Goal: Transaction & Acquisition: Purchase product/service

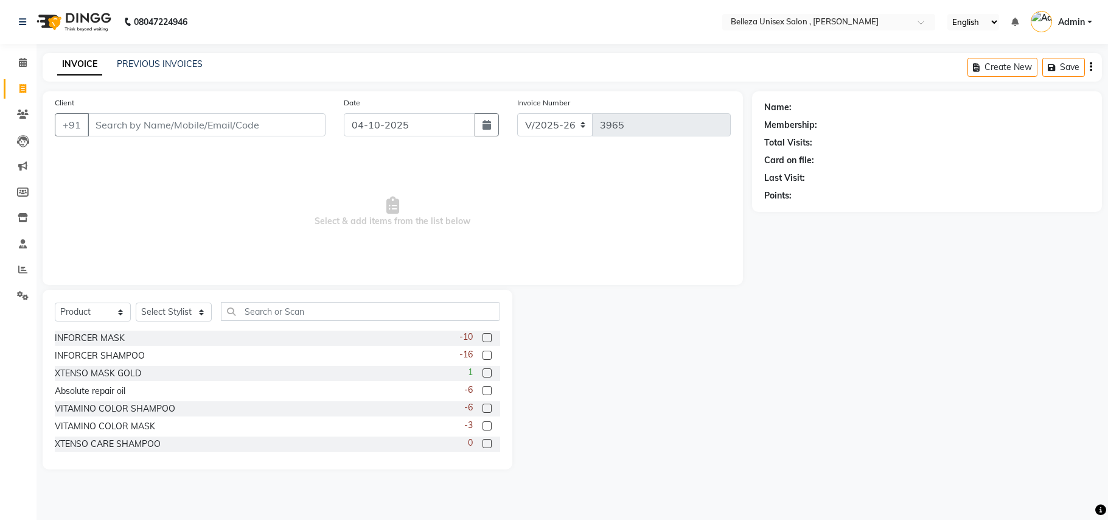
select select "4047"
select select "service"
click at [55, 302] on select "Select Service Product Membership Package Voucher Prepaid Gift Card" at bounding box center [93, 311] width 76 height 19
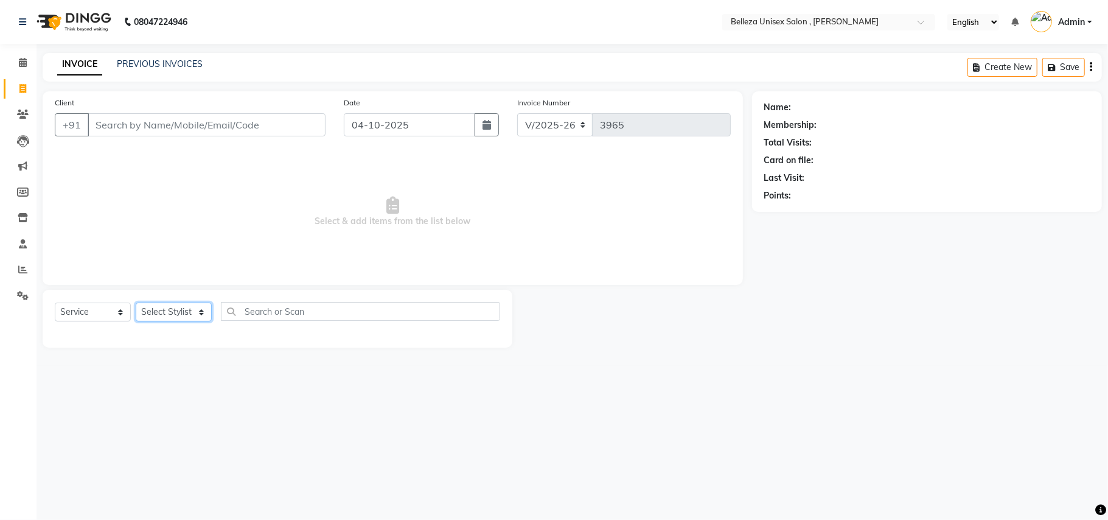
click at [176, 312] on select "Select Stylist [PERSON_NAME] Barsa Boss [PERSON_NAME] [PERSON_NAME] [PERSON_NAM…" at bounding box center [174, 311] width 76 height 19
select select "21517"
click at [136, 302] on select "Select Stylist [PERSON_NAME] Barsa Boss [PERSON_NAME] [PERSON_NAME] [PERSON_NAM…" at bounding box center [174, 311] width 76 height 19
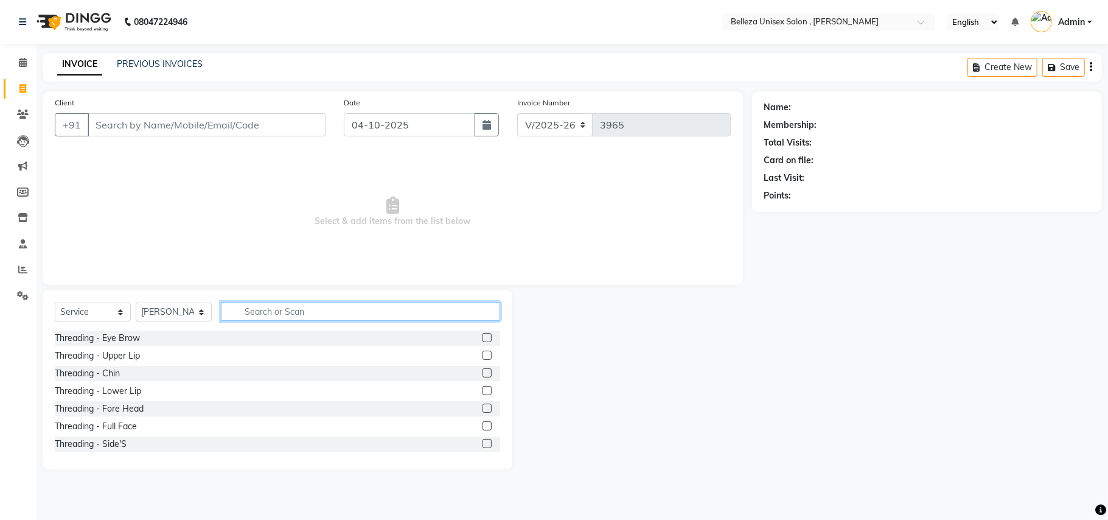
click at [253, 310] on input "text" at bounding box center [360, 311] width 279 height 19
type input "cut"
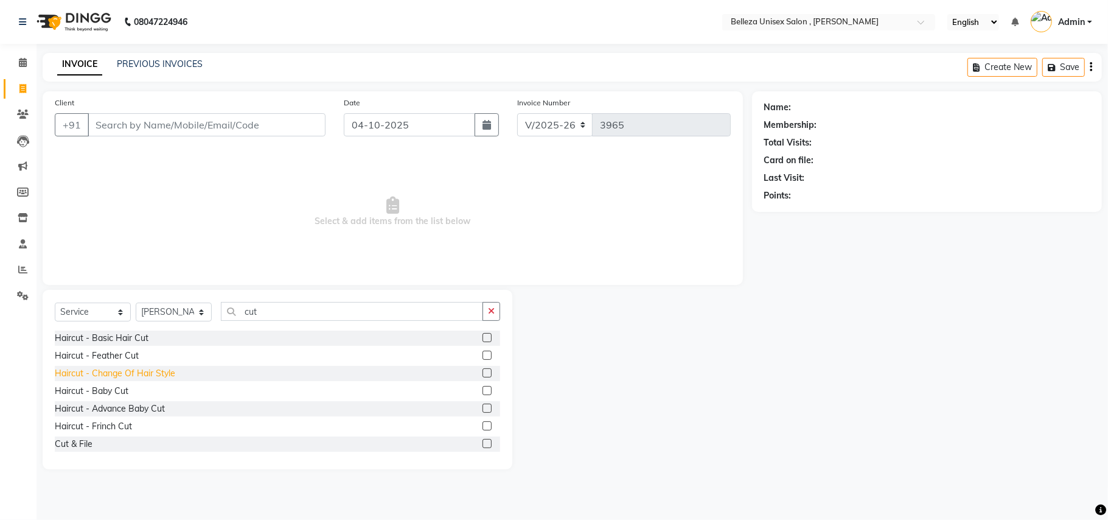
click at [153, 375] on div "Haircut - Change Of Hair Style" at bounding box center [115, 373] width 120 height 13
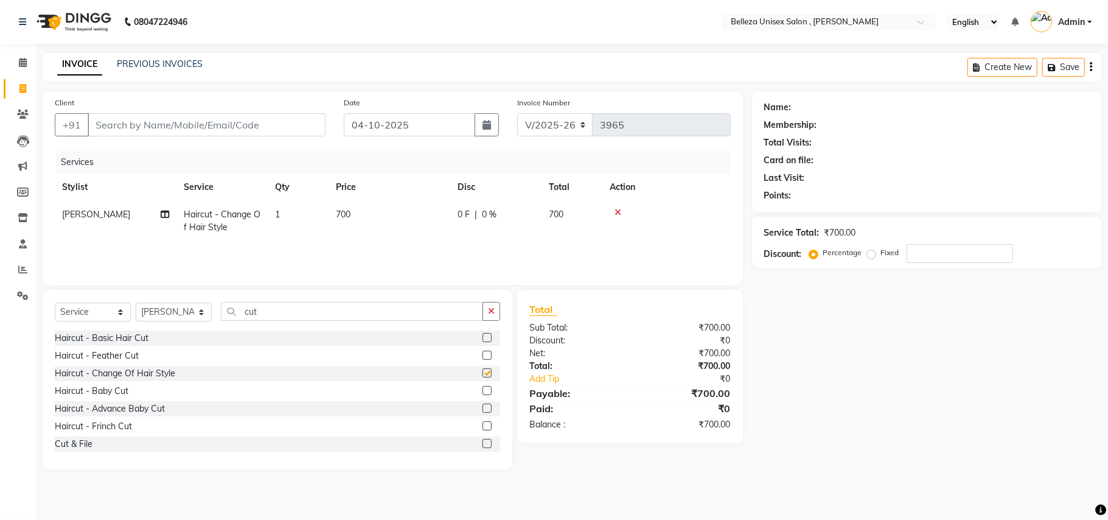
checkbox input "false"
click at [279, 309] on input "cut" at bounding box center [352, 311] width 262 height 19
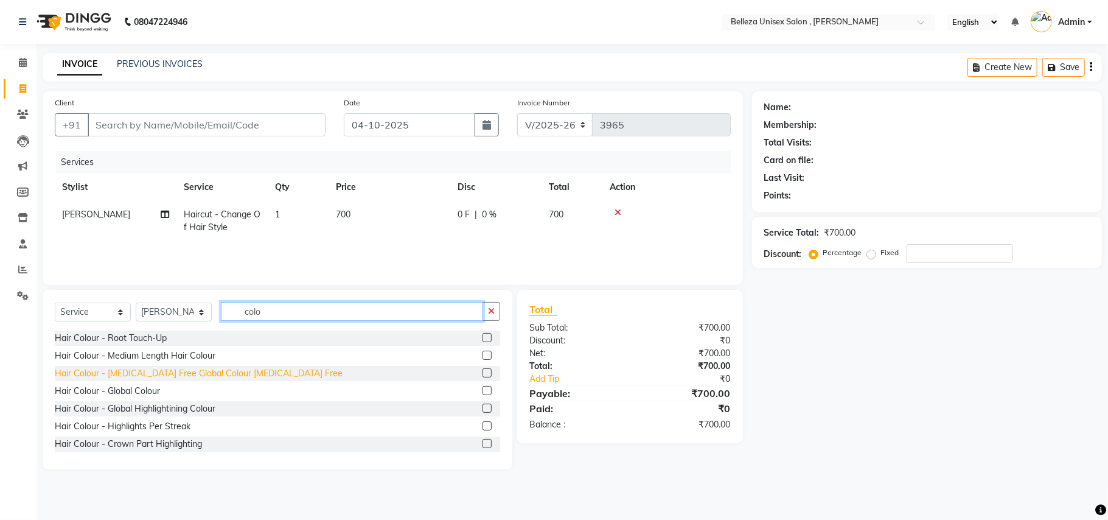
type input "colo"
click at [200, 373] on div "Hair Colour - [MEDICAL_DATA] Free Global Colour [MEDICAL_DATA] Free" at bounding box center [199, 373] width 288 height 13
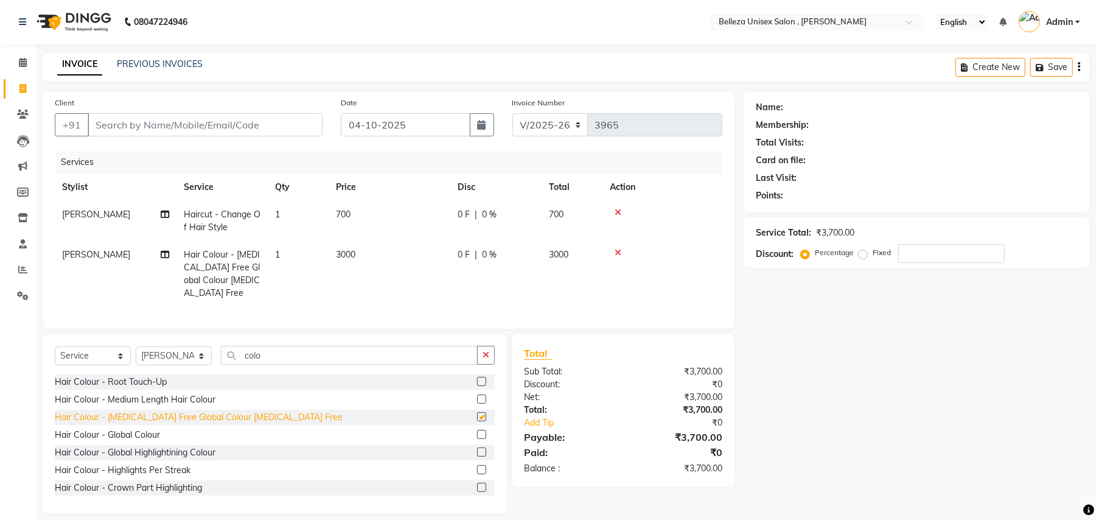
checkbox input "false"
click at [358, 254] on td "3000" at bounding box center [390, 274] width 122 height 66
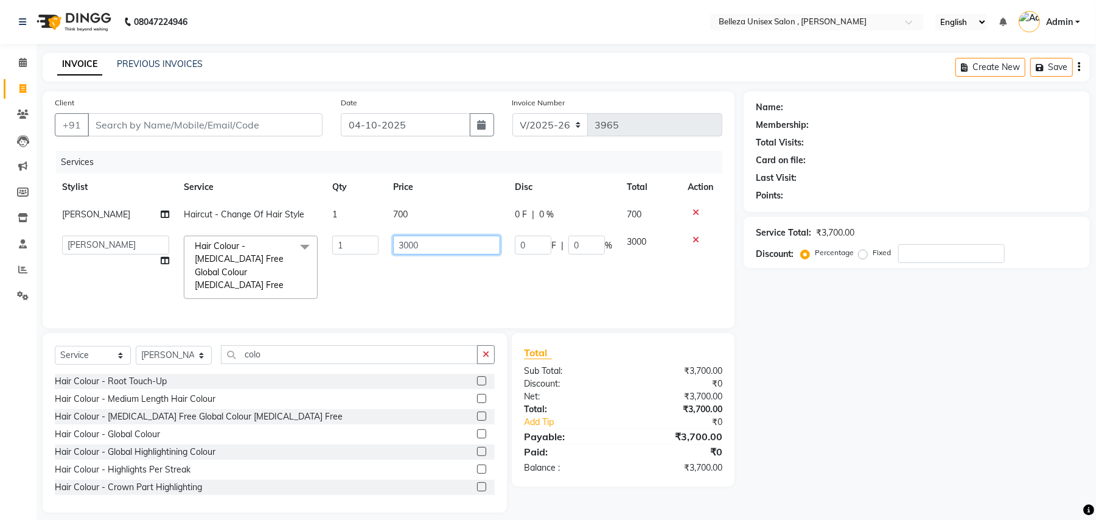
click at [421, 242] on input "3000" at bounding box center [446, 244] width 107 height 19
type input "3800"
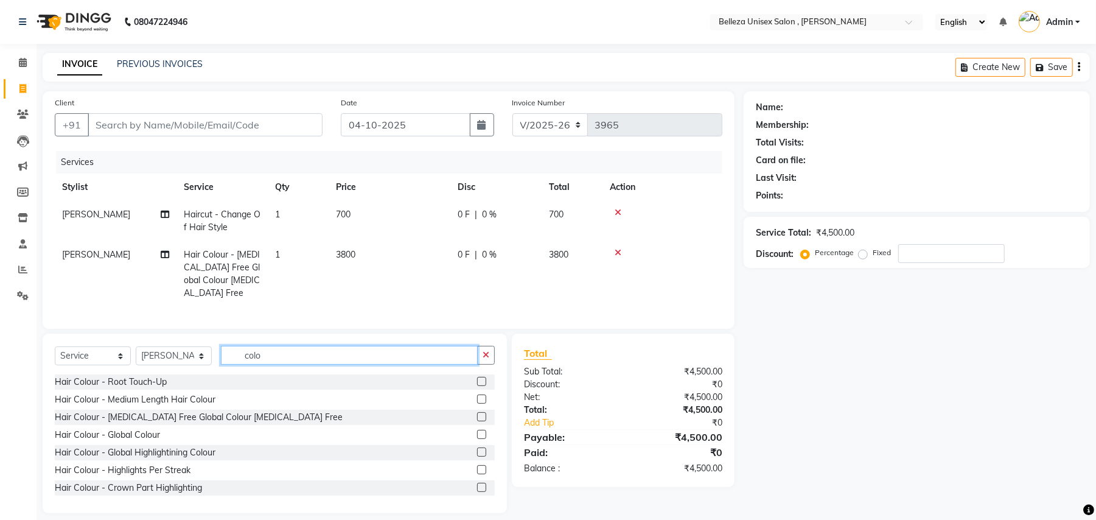
click at [277, 352] on input "colo" at bounding box center [349, 355] width 257 height 19
click at [164, 465] on div "Hair Colour - Highlights Per Streak" at bounding box center [123, 470] width 136 height 13
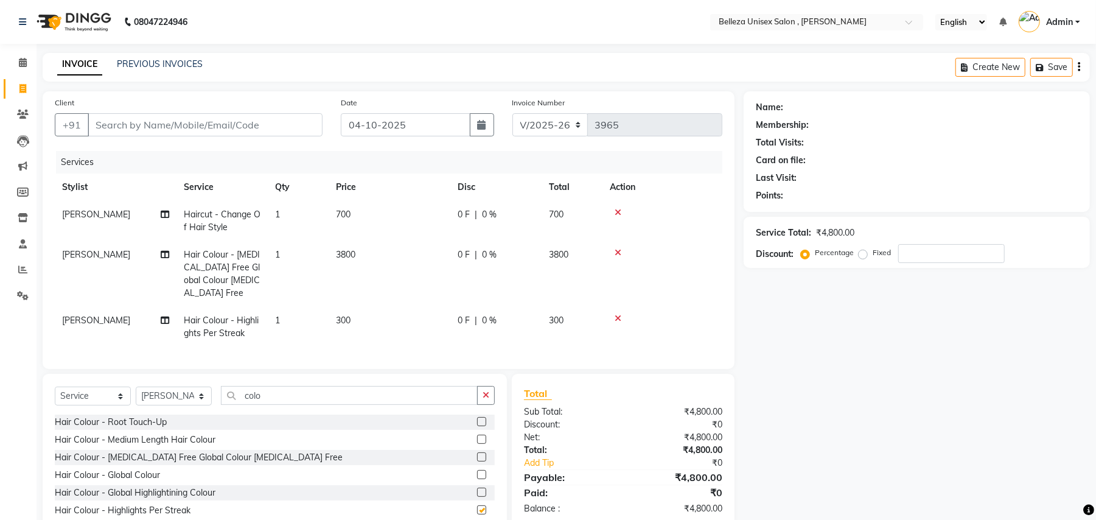
checkbox input "false"
click at [279, 315] on span "1" at bounding box center [277, 320] width 5 height 11
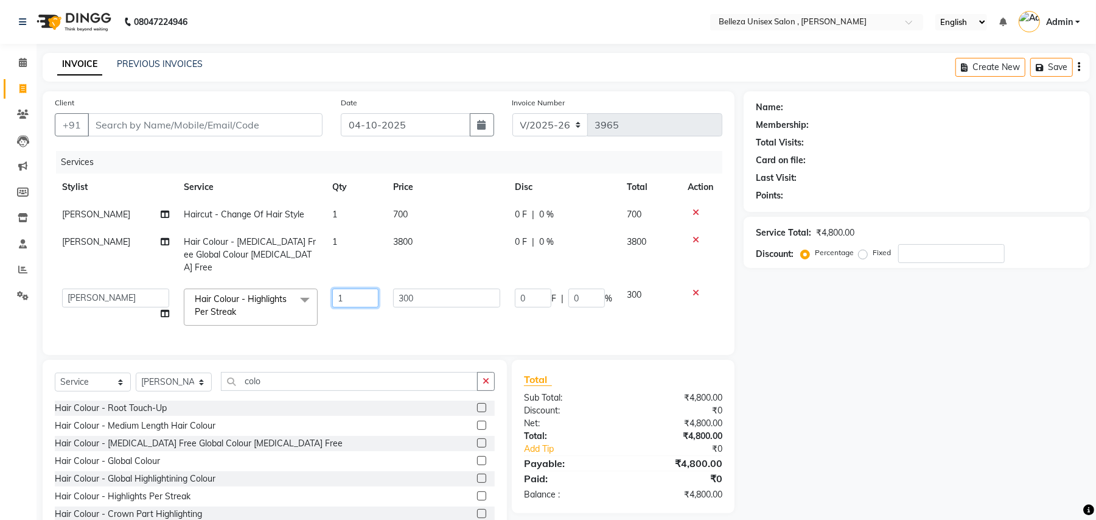
click at [353, 288] on input "1" at bounding box center [355, 297] width 46 height 19
type input "13"
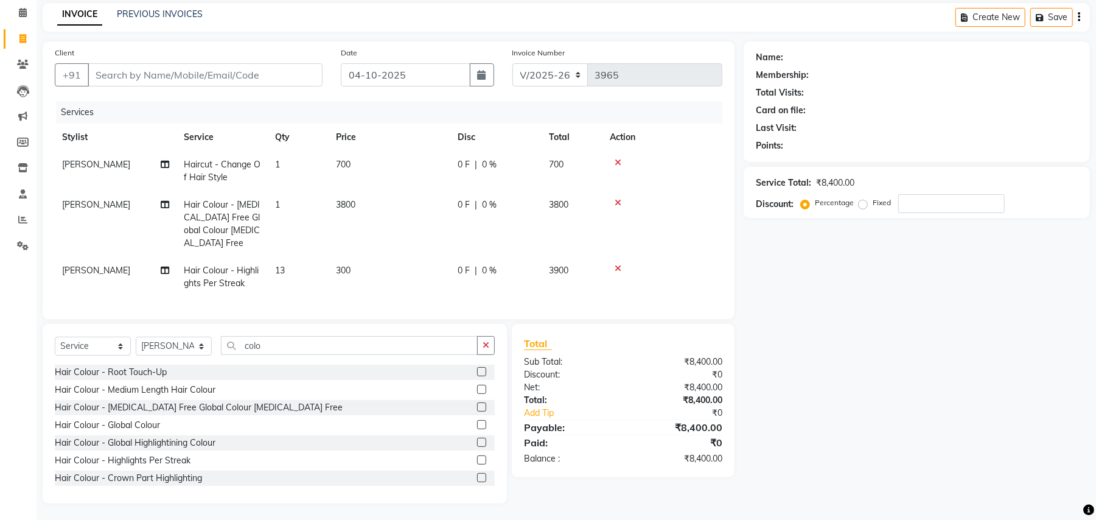
scroll to position [51, 0]
click at [144, 339] on select "Select Stylist [PERSON_NAME] Barsa Boss [PERSON_NAME] [PERSON_NAME] [PERSON_NAM…" at bounding box center [174, 344] width 76 height 19
select select "74848"
click at [136, 335] on select "Select Stylist [PERSON_NAME] Barsa Boss [PERSON_NAME] [PERSON_NAME] [PERSON_NAM…" at bounding box center [174, 344] width 76 height 19
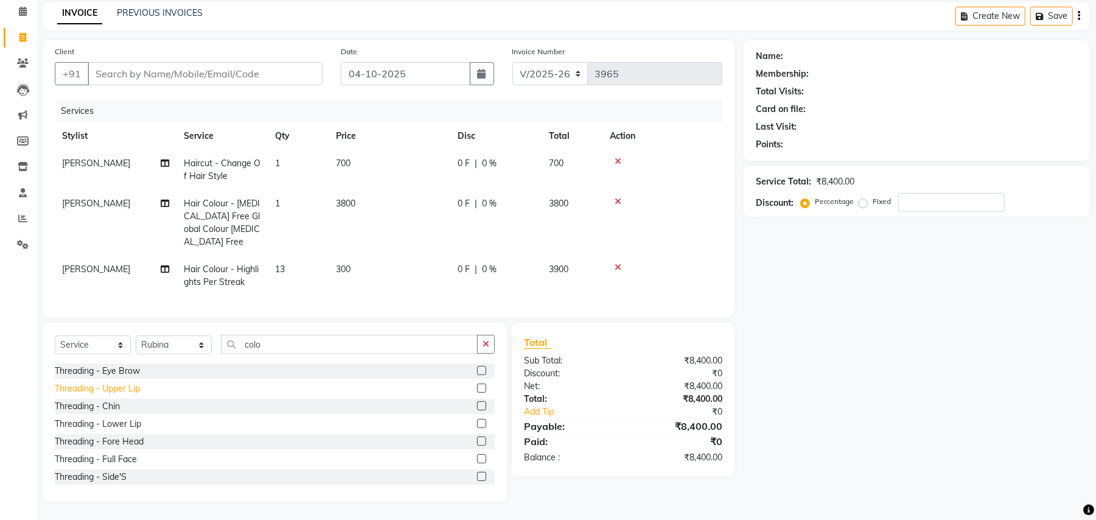
click at [112, 384] on div "Threading - Upper Lip" at bounding box center [97, 388] width 85 height 13
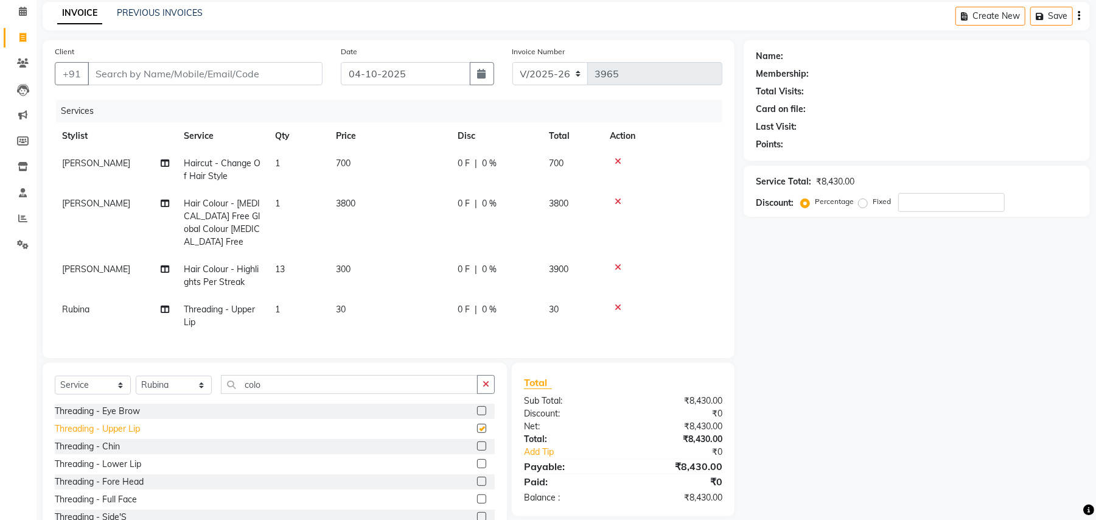
checkbox input "false"
click at [144, 69] on input "Client" at bounding box center [205, 73] width 235 height 23
type input "9"
type input "0"
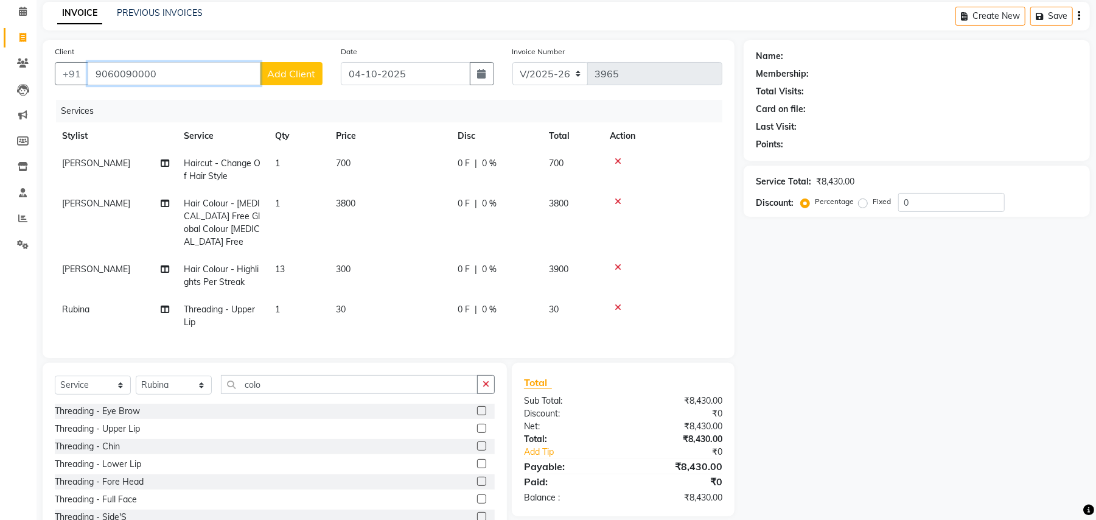
type input "9060090000"
click at [290, 74] on span "Add Client" at bounding box center [291, 74] width 48 height 12
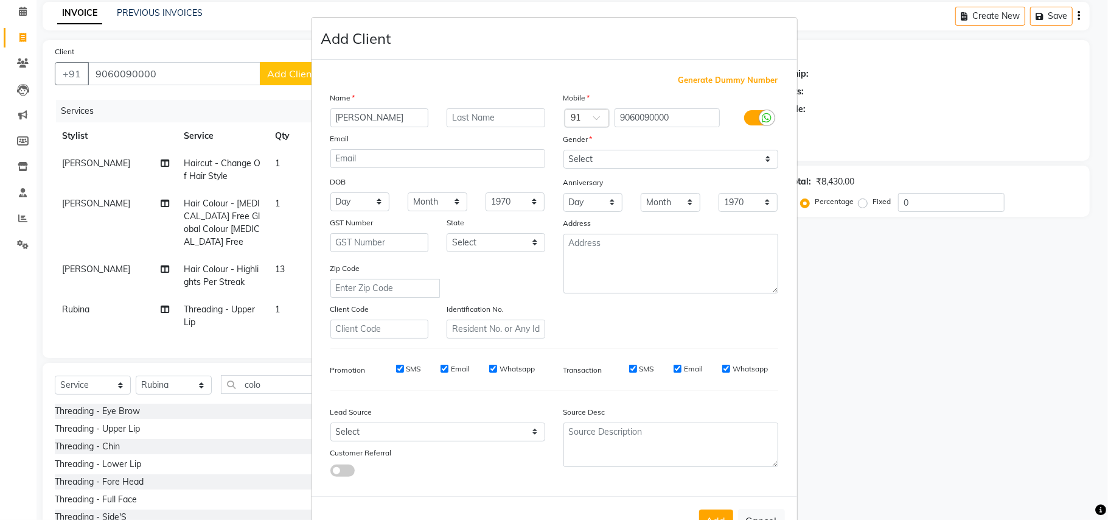
type input "[PERSON_NAME]"
click at [675, 151] on select "Select [DEMOGRAPHIC_DATA] [DEMOGRAPHIC_DATA] Other Prefer Not To Say" at bounding box center [670, 159] width 215 height 19
select select "[DEMOGRAPHIC_DATA]"
click at [563, 150] on select "Select [DEMOGRAPHIC_DATA] [DEMOGRAPHIC_DATA] Other Prefer Not To Say" at bounding box center [670, 159] width 215 height 19
click at [704, 509] on button "Add" at bounding box center [716, 520] width 34 height 22
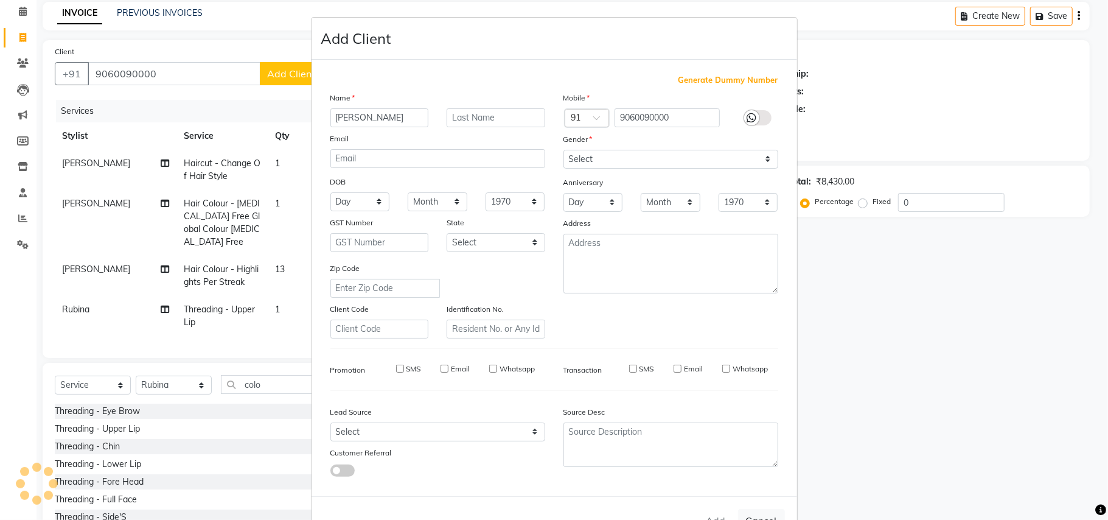
select select
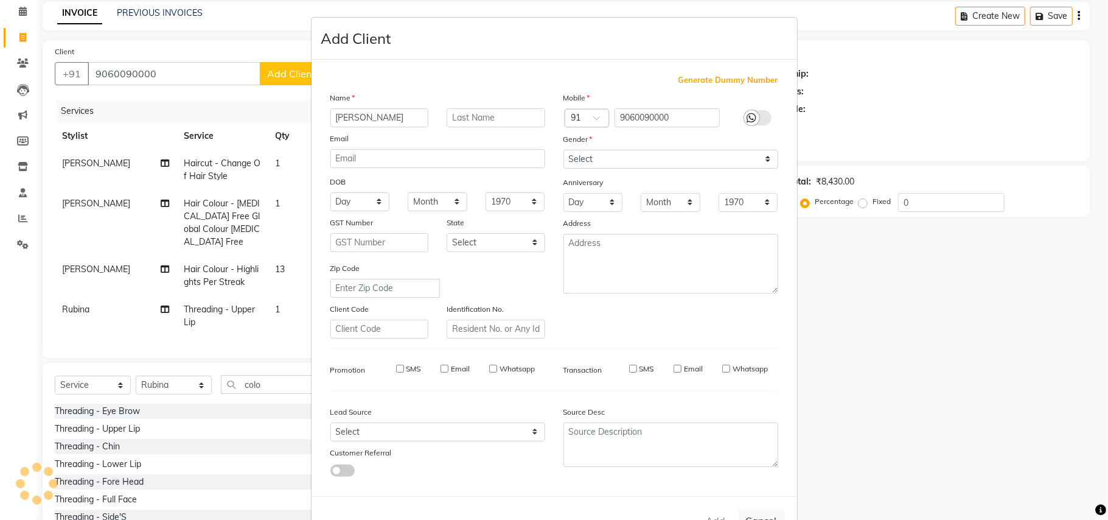
select select
checkbox input "false"
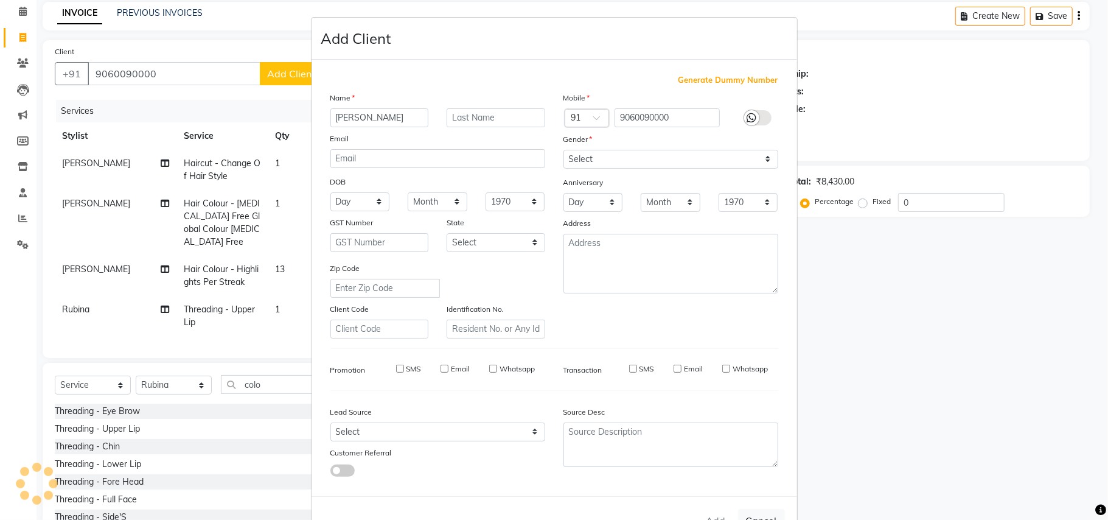
checkbox input "false"
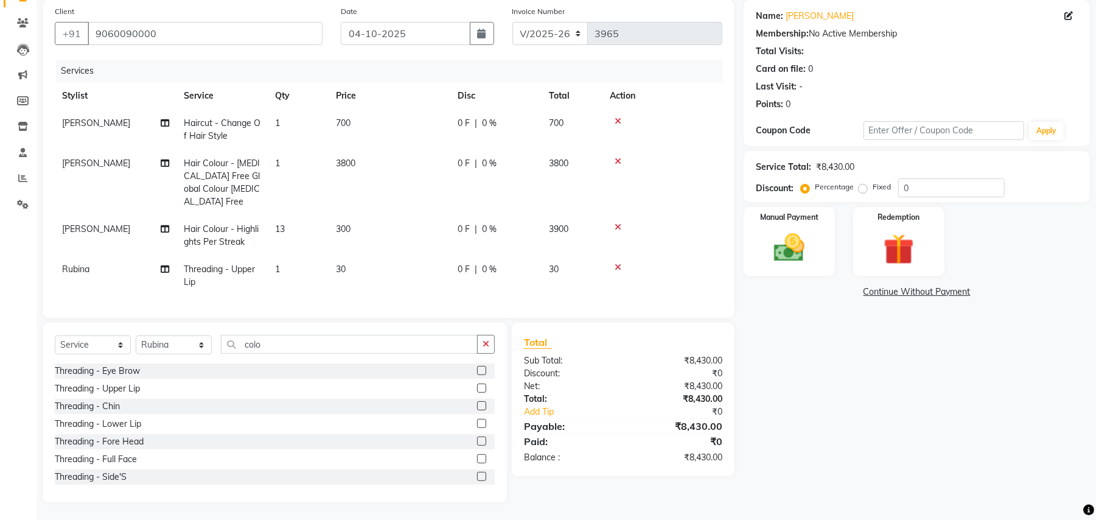
scroll to position [10, 0]
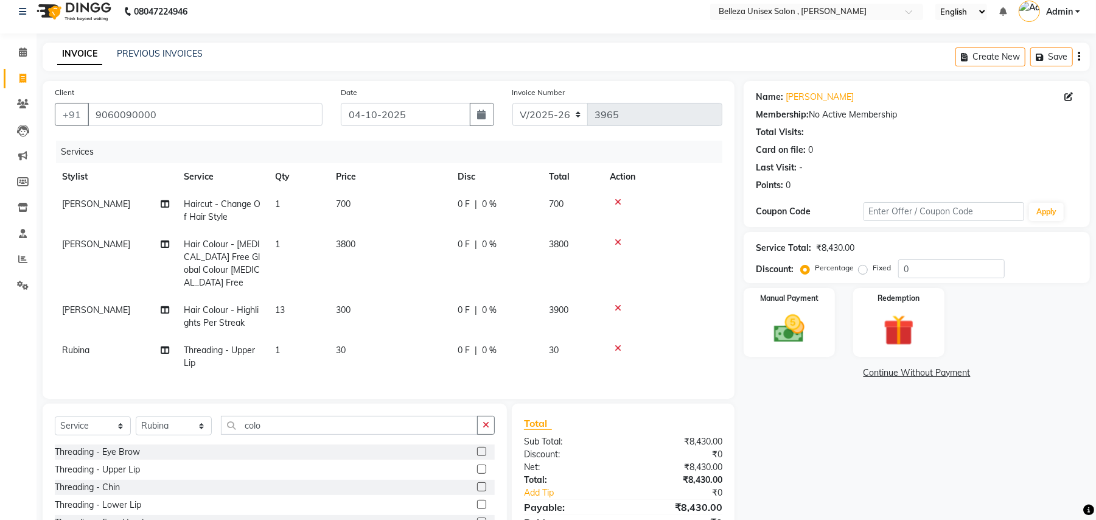
click at [341, 244] on span "3800" at bounding box center [345, 243] width 19 height 11
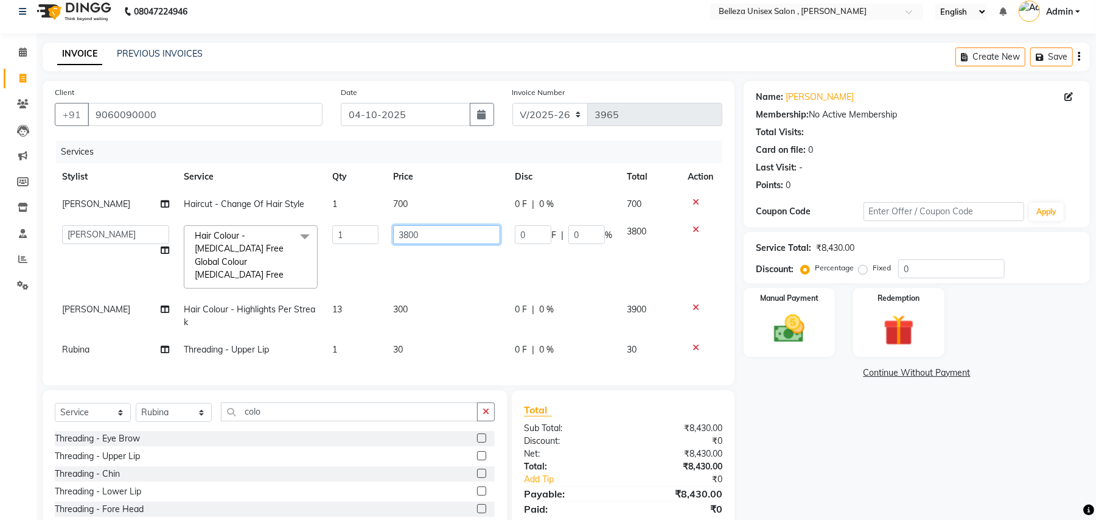
click at [428, 232] on input "3800" at bounding box center [446, 234] width 107 height 19
type input "3800"
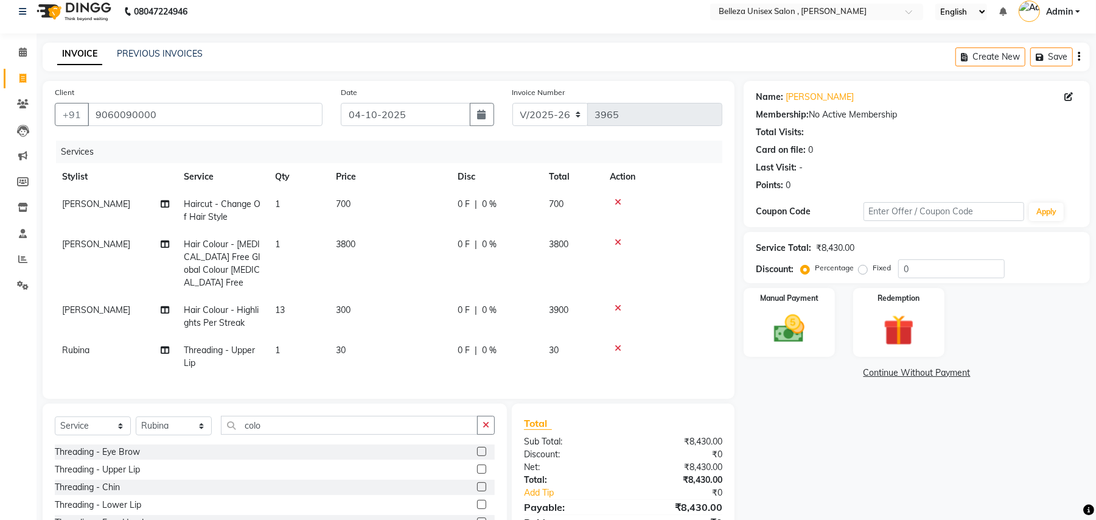
click at [349, 304] on span "300" at bounding box center [343, 309] width 15 height 11
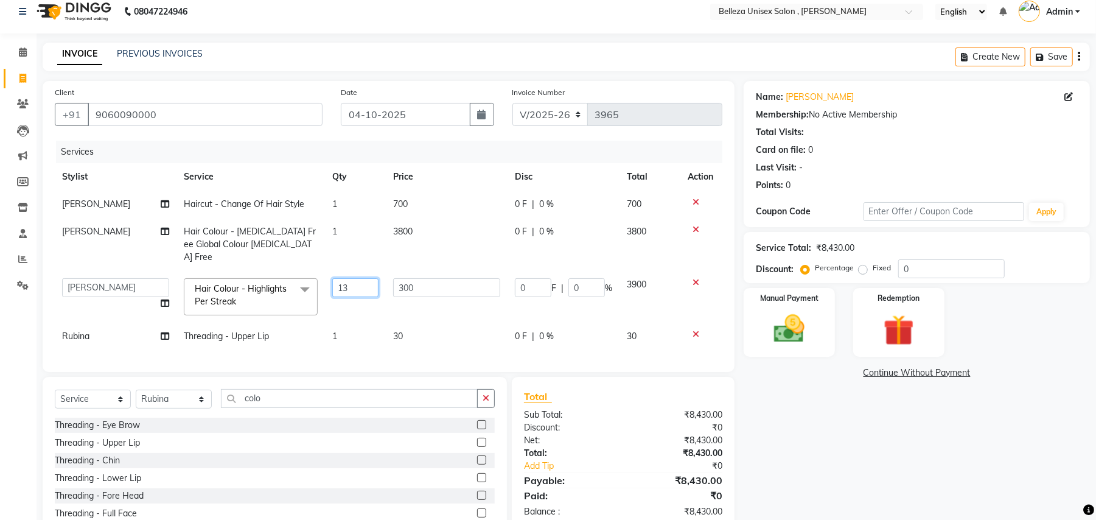
click at [352, 278] on input "13" at bounding box center [355, 287] width 46 height 19
type input "1"
type input "5"
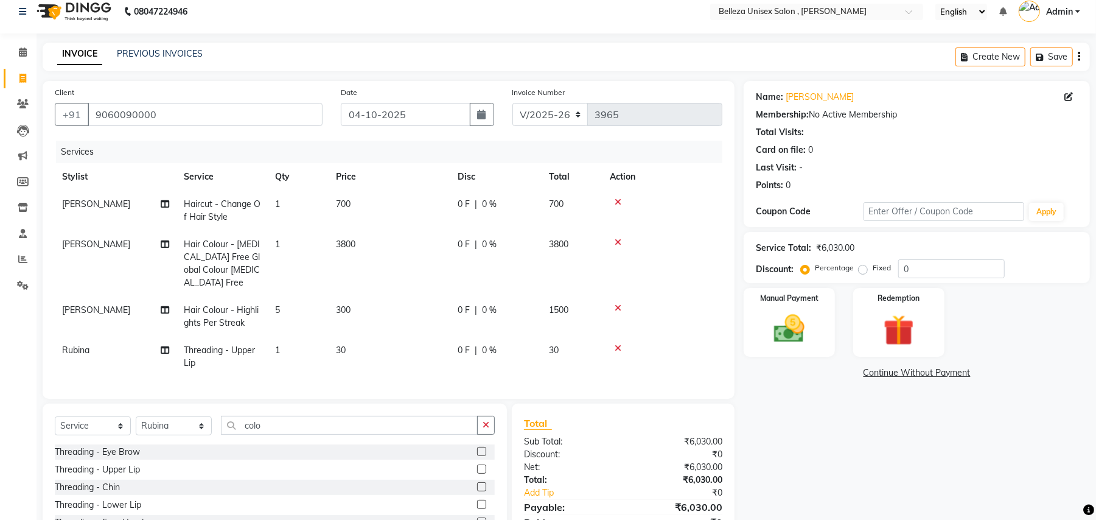
click at [279, 304] on span "5" at bounding box center [277, 309] width 5 height 11
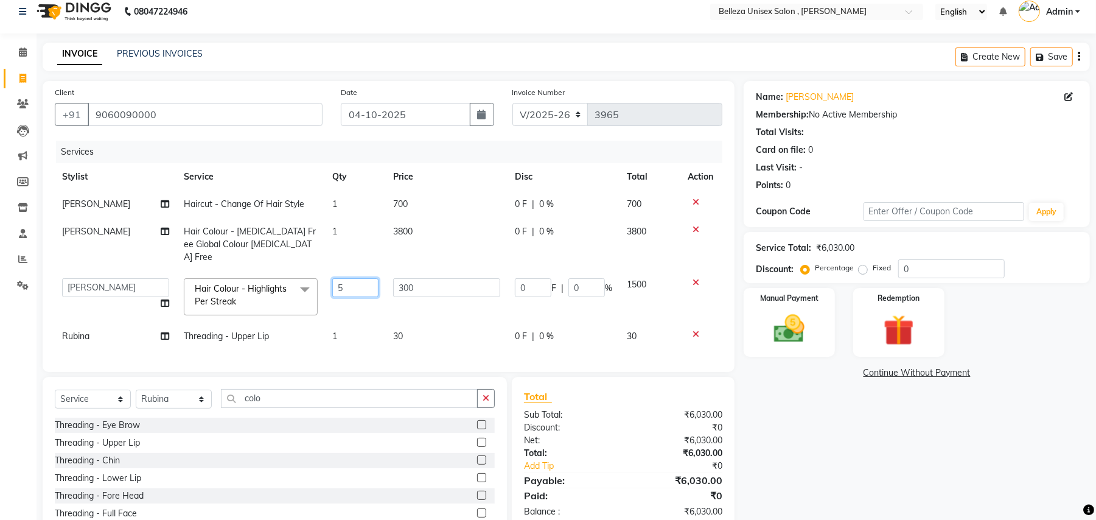
click at [364, 278] on input "5" at bounding box center [355, 287] width 46 height 19
type input "10"
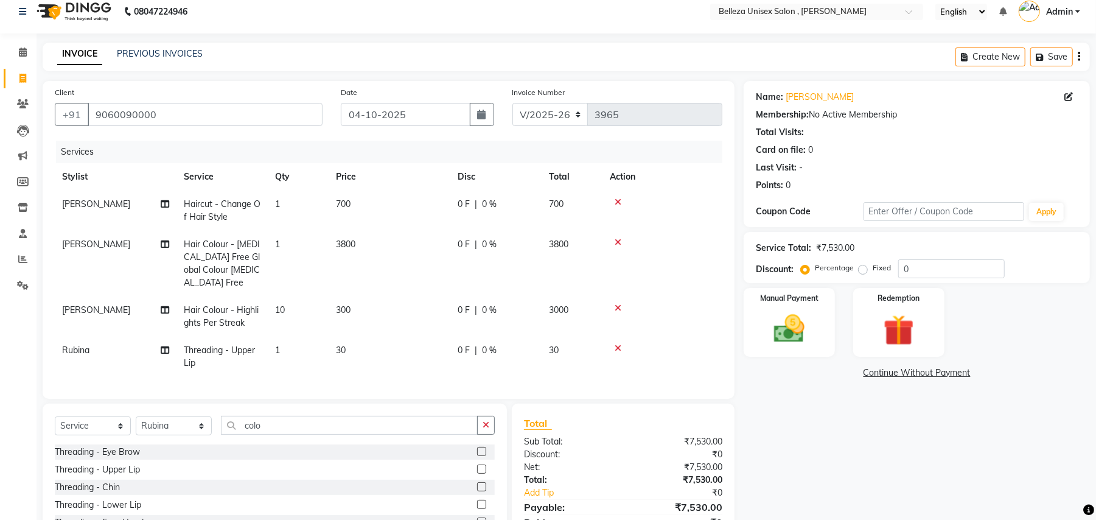
click at [349, 206] on span "700" at bounding box center [343, 203] width 15 height 11
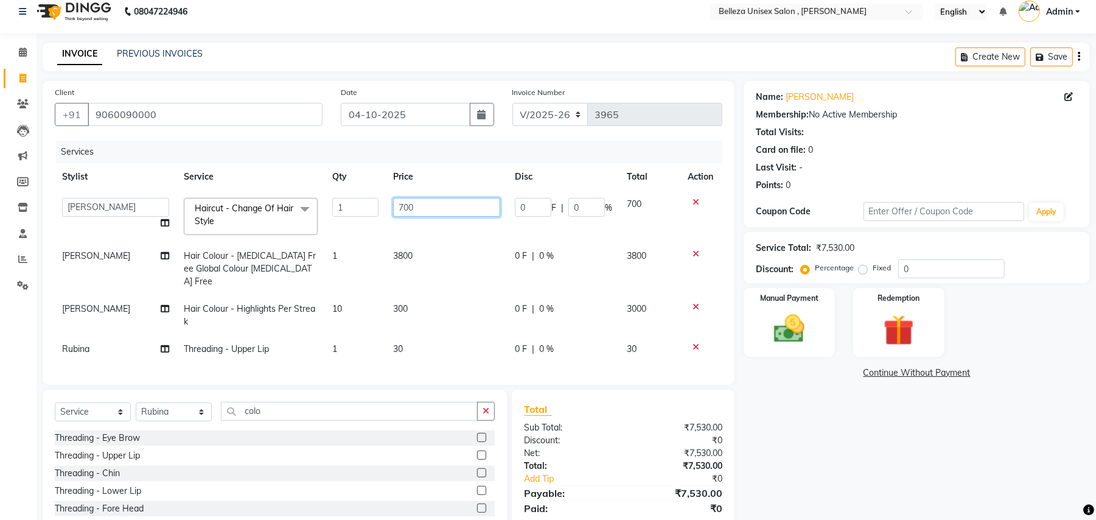
click at [415, 204] on input "700" at bounding box center [446, 207] width 107 height 19
type input "7"
type input "170"
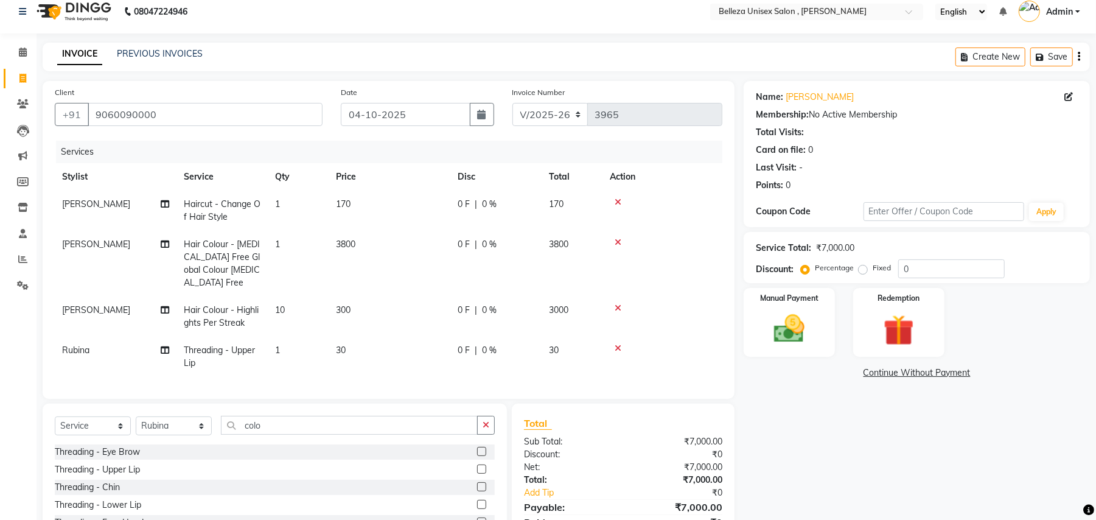
scroll to position [91, 0]
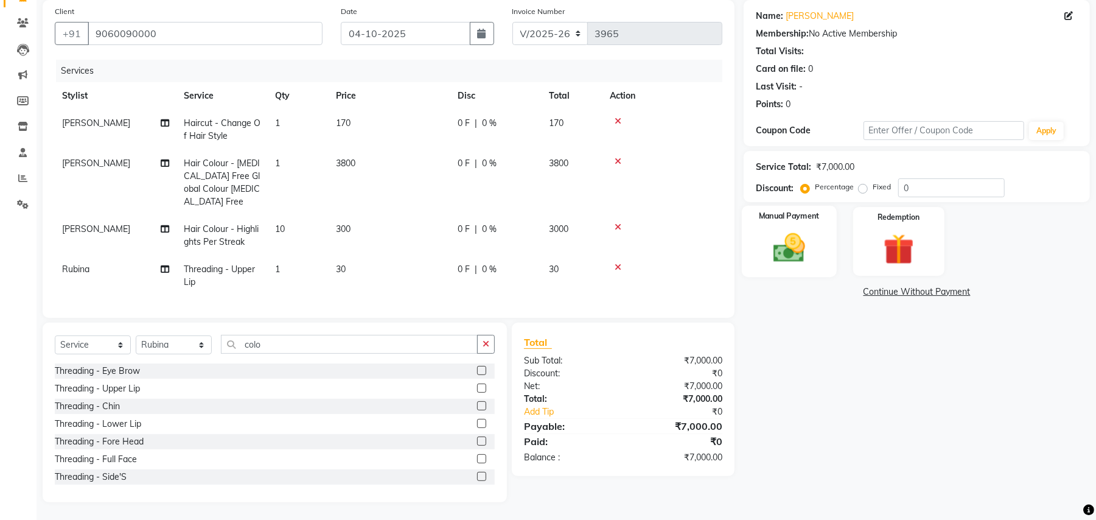
click at [774, 237] on img at bounding box center [789, 247] width 52 height 37
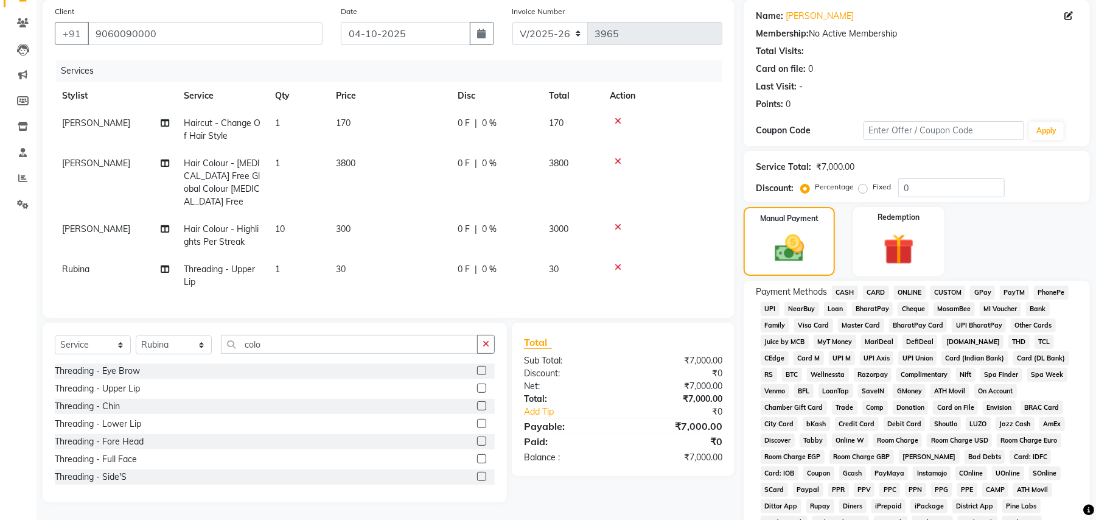
click at [775, 307] on span "UPI" at bounding box center [769, 309] width 19 height 14
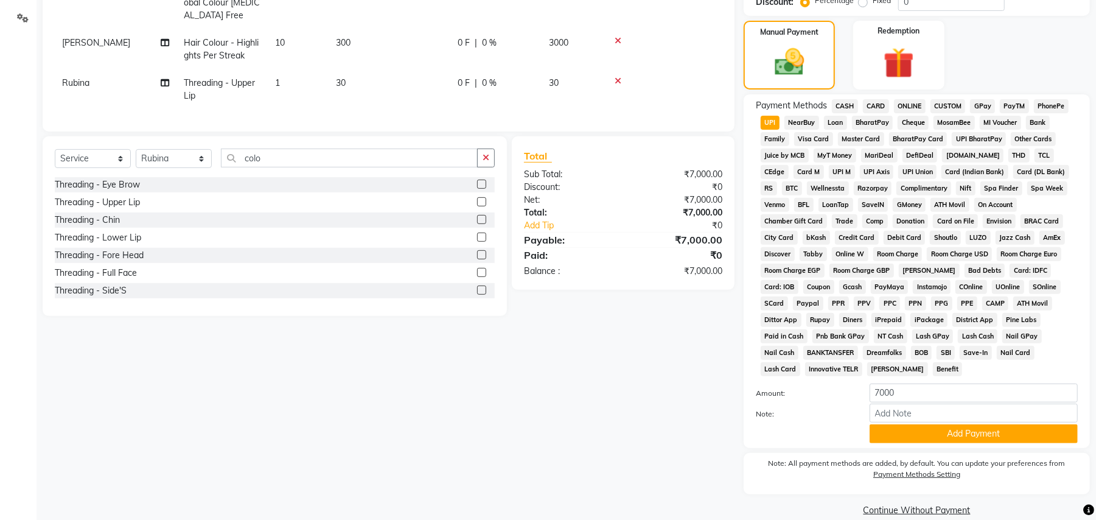
scroll to position [281, 0]
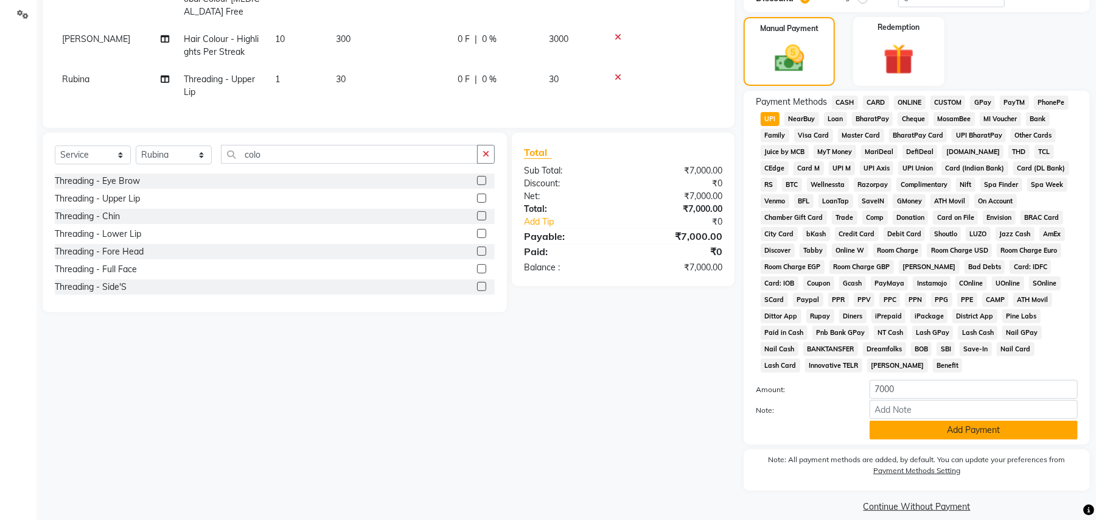
click at [943, 420] on button "Add Payment" at bounding box center [973, 429] width 208 height 19
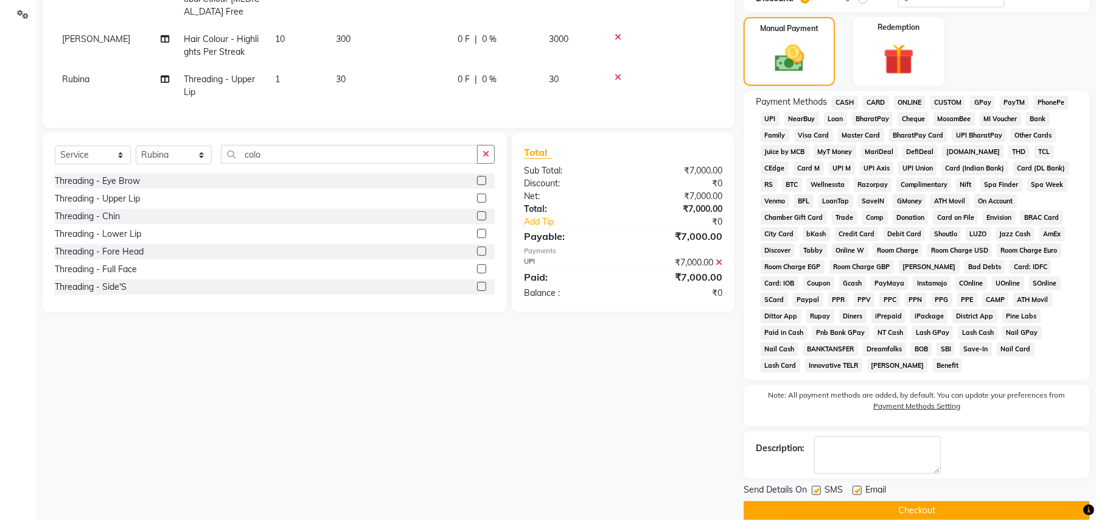
click at [917, 501] on button "Checkout" at bounding box center [916, 510] width 346 height 19
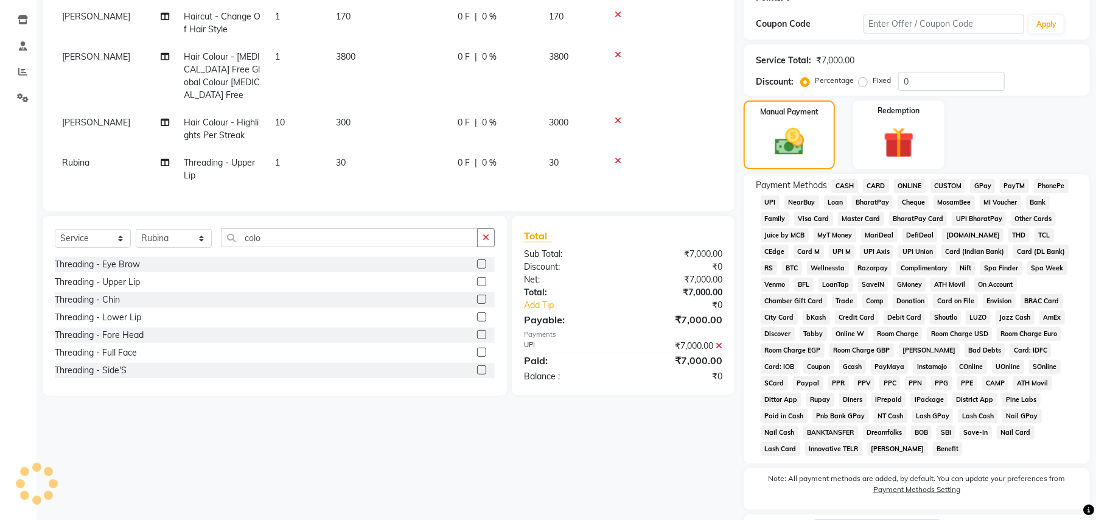
scroll to position [38, 0]
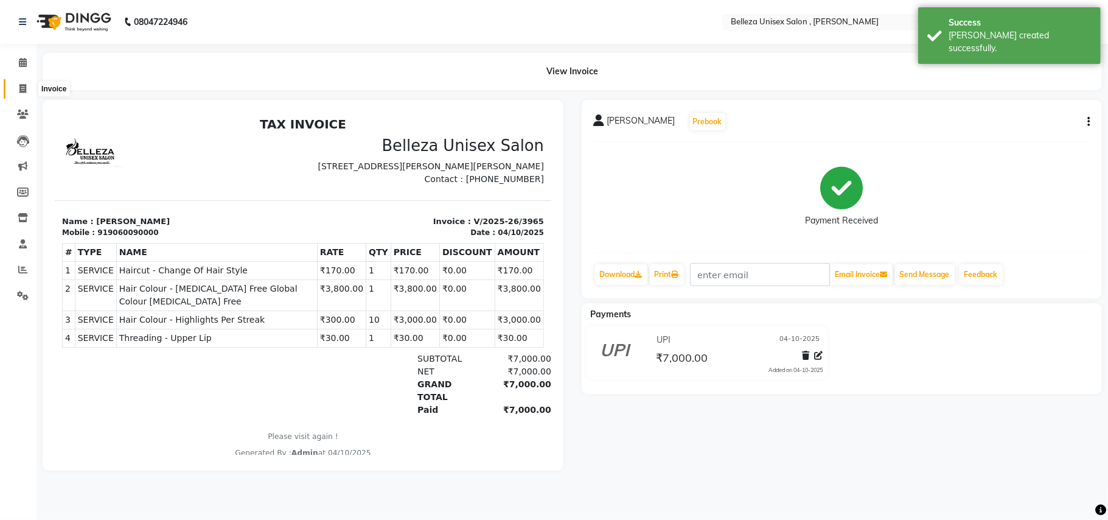
click at [16, 85] on span at bounding box center [22, 89] width 21 height 14
select select "service"
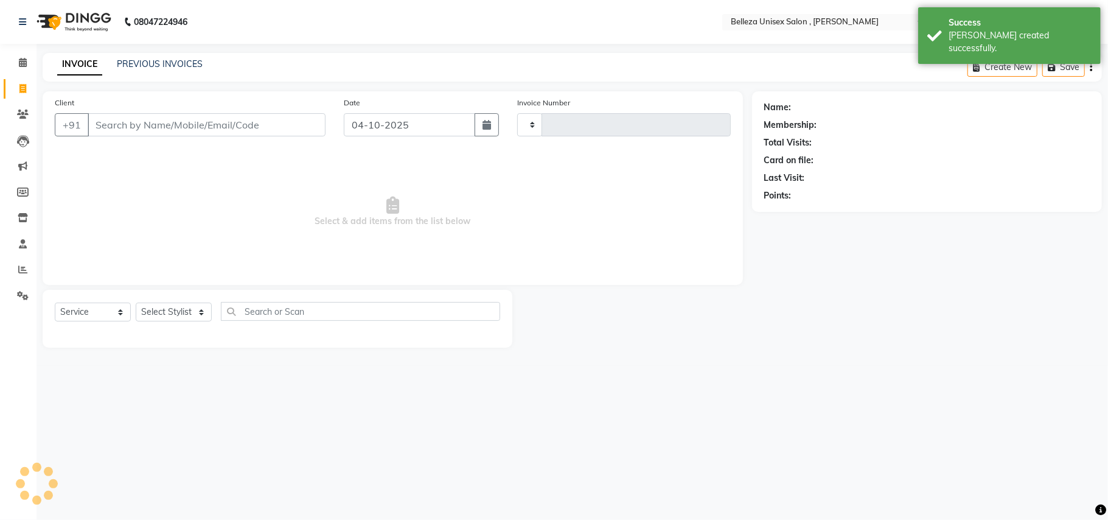
type input "3966"
select select "4047"
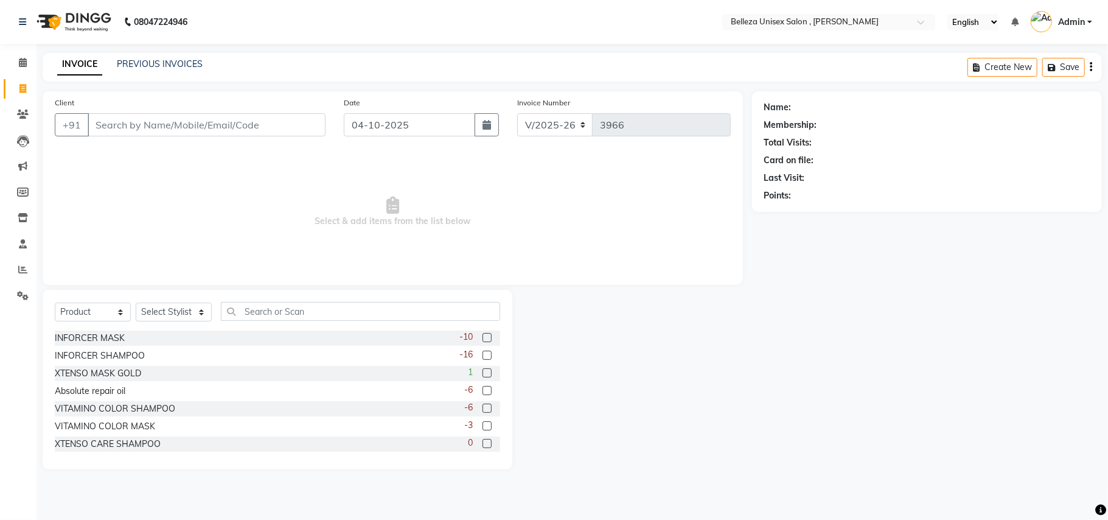
click at [134, 319] on div "Select Service Product Membership Package Voucher Prepaid Gift Card Select Styl…" at bounding box center [277, 316] width 445 height 29
click at [112, 313] on select "Select Service Product Membership Package Voucher Prepaid Gift Card" at bounding box center [93, 311] width 76 height 19
select select "service"
click at [55, 302] on select "Select Service Product Membership Package Voucher Prepaid Gift Card" at bounding box center [93, 311] width 76 height 19
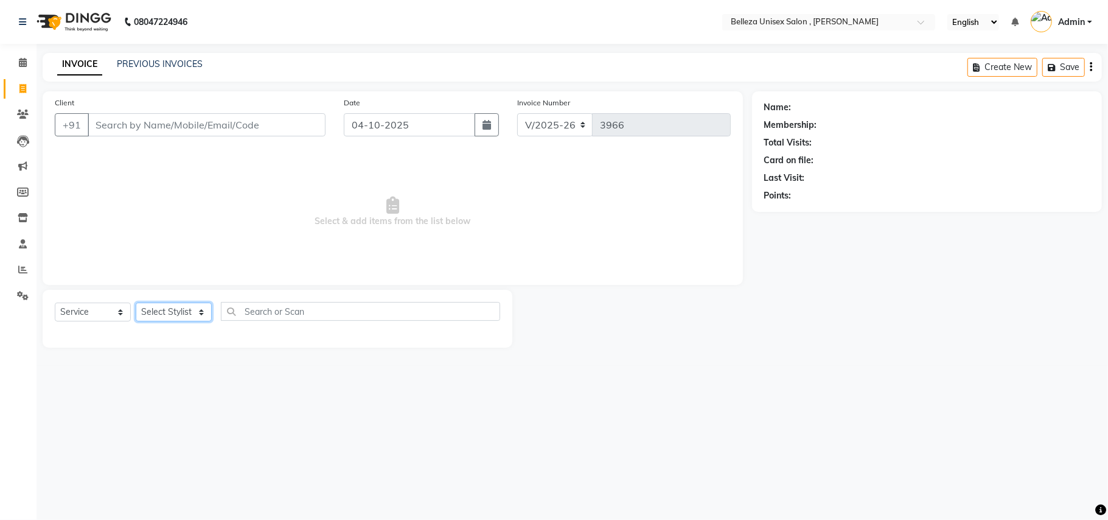
click at [187, 316] on select "Select Stylist [PERSON_NAME] Barsa Boss [PERSON_NAME] [PERSON_NAME] [PERSON_NAM…" at bounding box center [174, 311] width 76 height 19
select select "65377"
click at [136, 302] on select "Select Stylist [PERSON_NAME] Barsa Boss [PERSON_NAME] [PERSON_NAME] [PERSON_NAM…" at bounding box center [174, 311] width 76 height 19
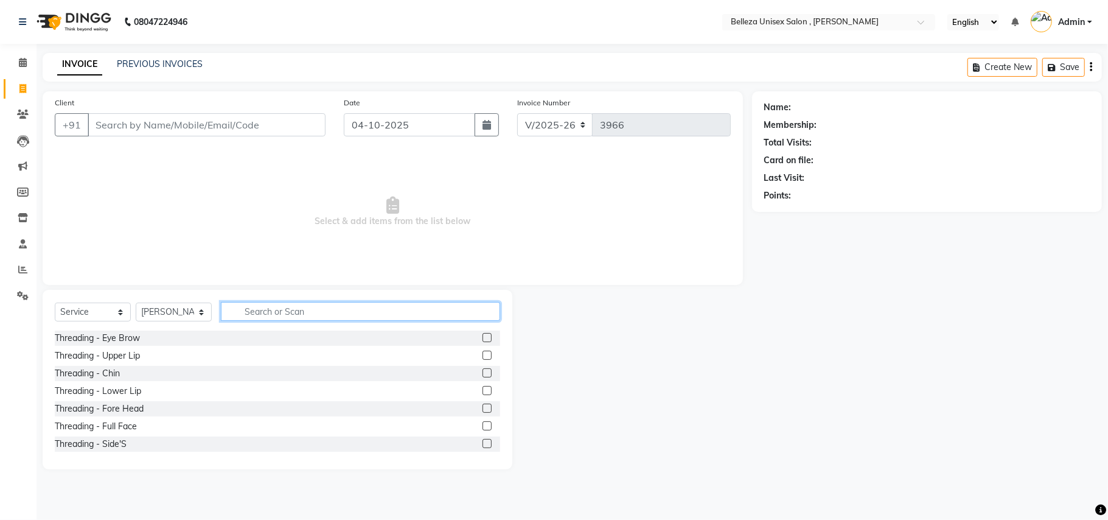
click at [299, 307] on input "text" at bounding box center [360, 311] width 279 height 19
type input "RIK"
click at [139, 358] on div "RIKA WAX - Under Arms" at bounding box center [104, 355] width 99 height 13
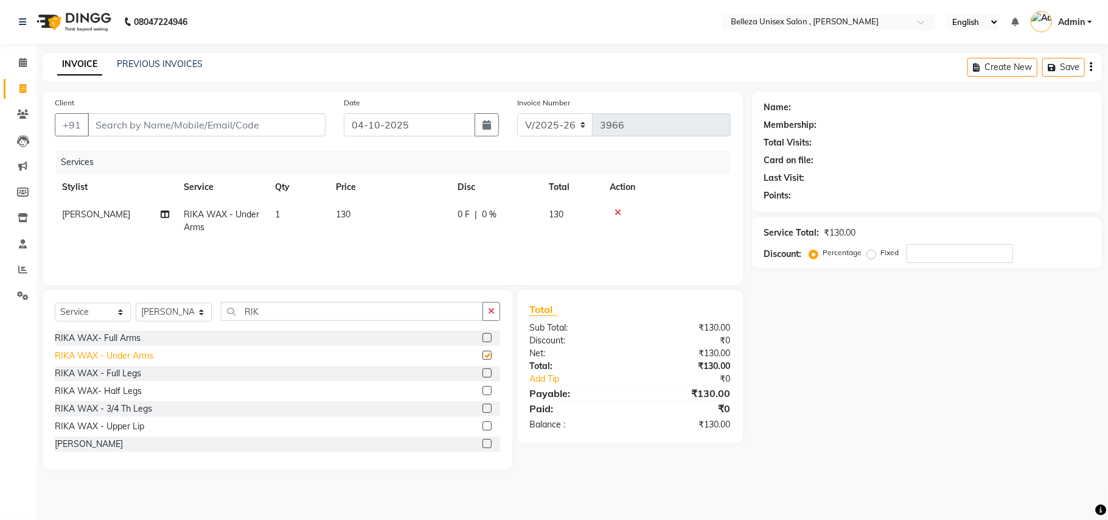
checkbox input "false"
click at [122, 428] on div "RIKA WAX - Upper Lip" at bounding box center [99, 426] width 89 height 13
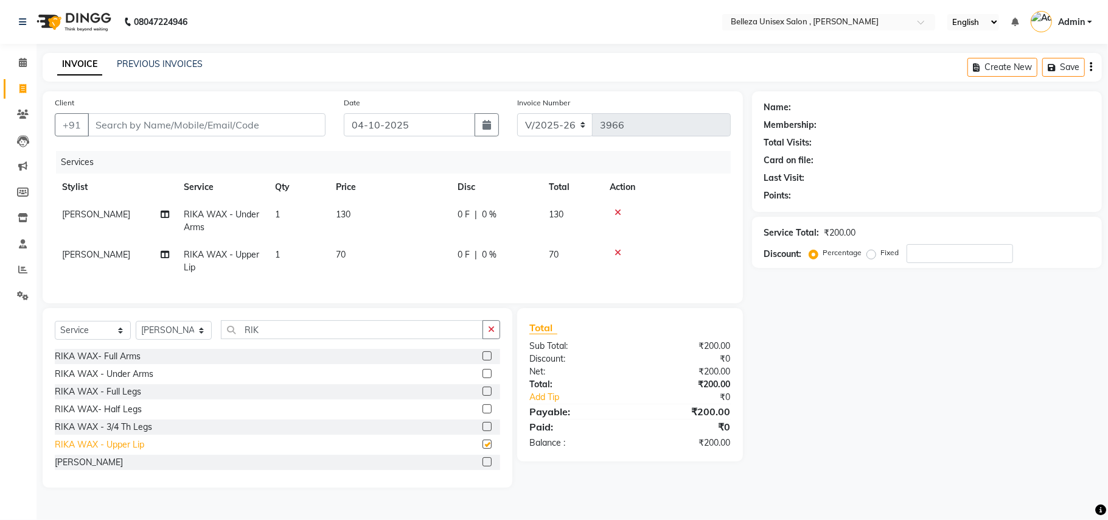
checkbox input "false"
click at [173, 339] on select "Select Stylist [PERSON_NAME] Barsa Boss [PERSON_NAME] [PERSON_NAME] [PERSON_NAM…" at bounding box center [174, 330] width 76 height 19
click at [283, 339] on input "RIK" at bounding box center [352, 329] width 262 height 19
type input "R"
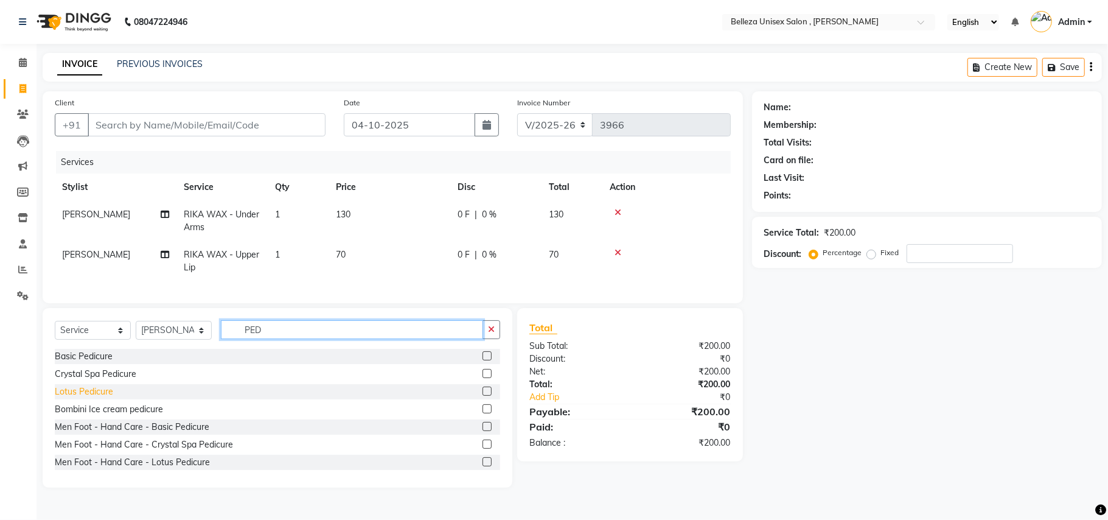
type input "PED"
click at [98, 398] on div "Lotus Pedicure" at bounding box center [84, 391] width 58 height 13
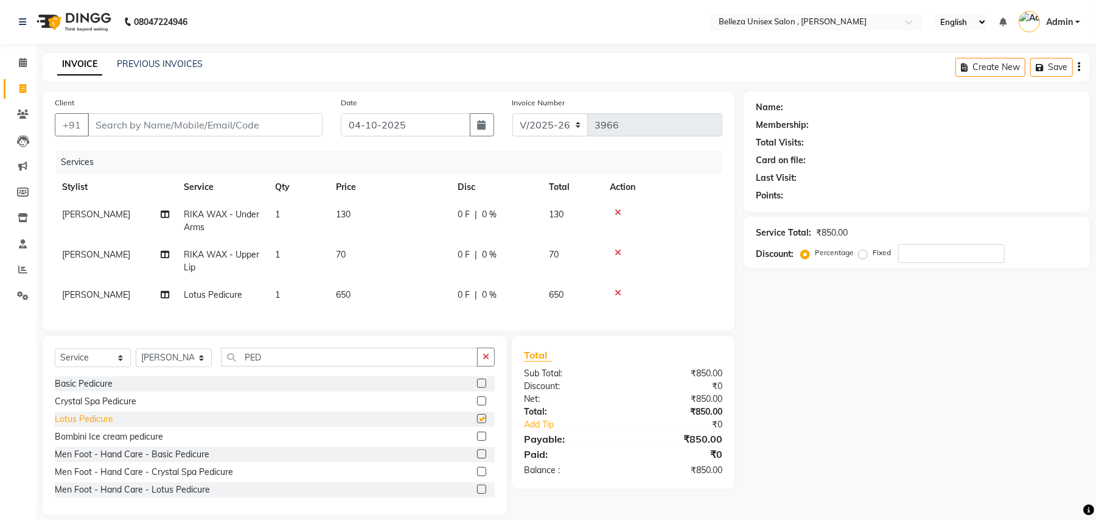
checkbox input "false"
click at [293, 127] on input "Client" at bounding box center [205, 124] width 235 height 23
type input "9"
type input "0"
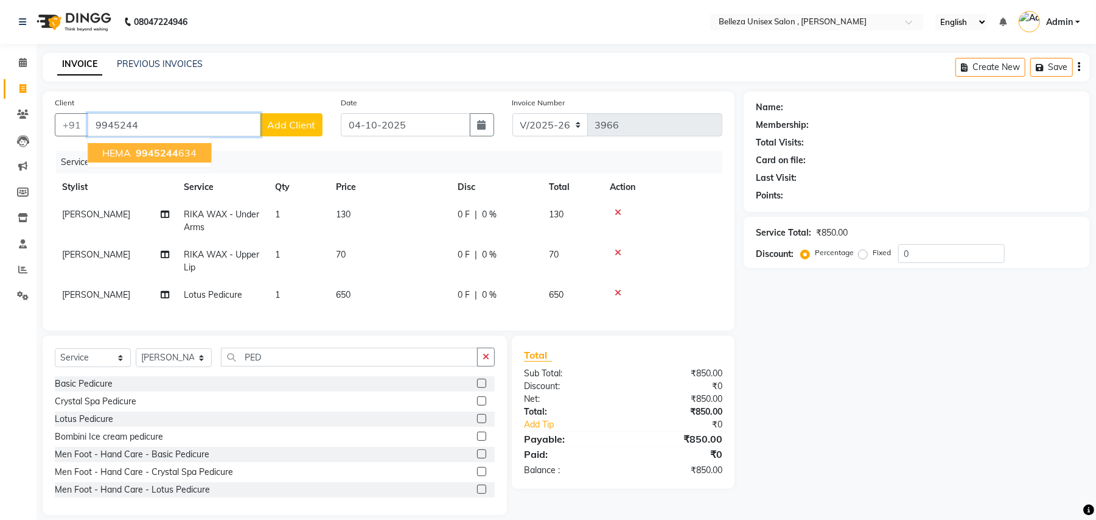
click at [183, 154] on ngb-highlight "9945244 634" at bounding box center [164, 153] width 63 height 12
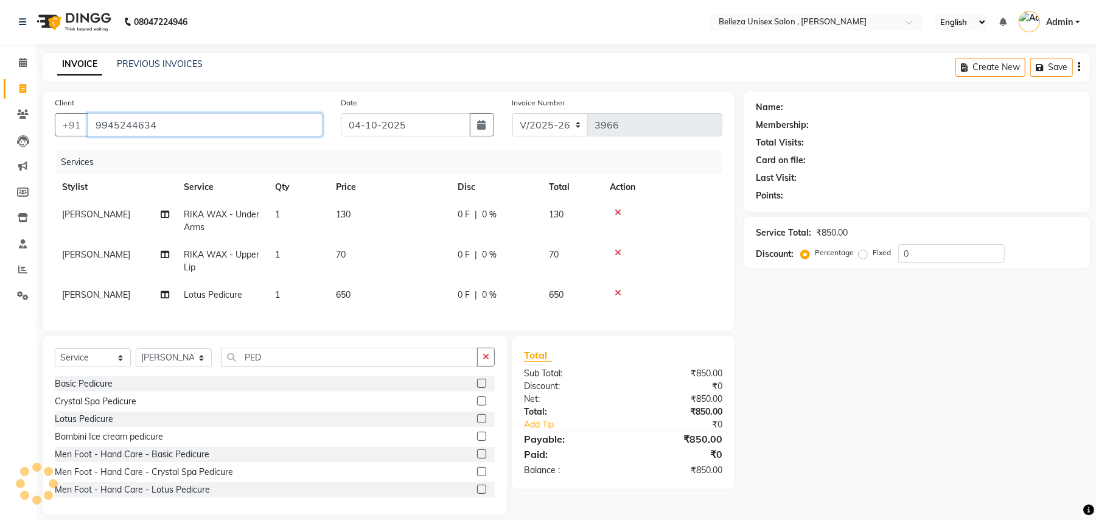
type input "9945244634"
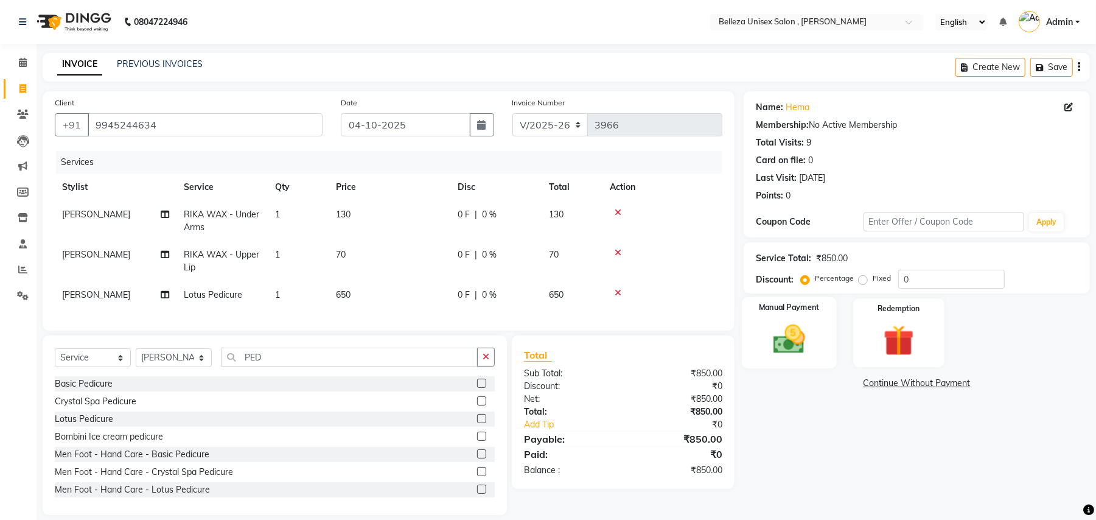
click at [792, 337] on img at bounding box center [789, 339] width 52 height 37
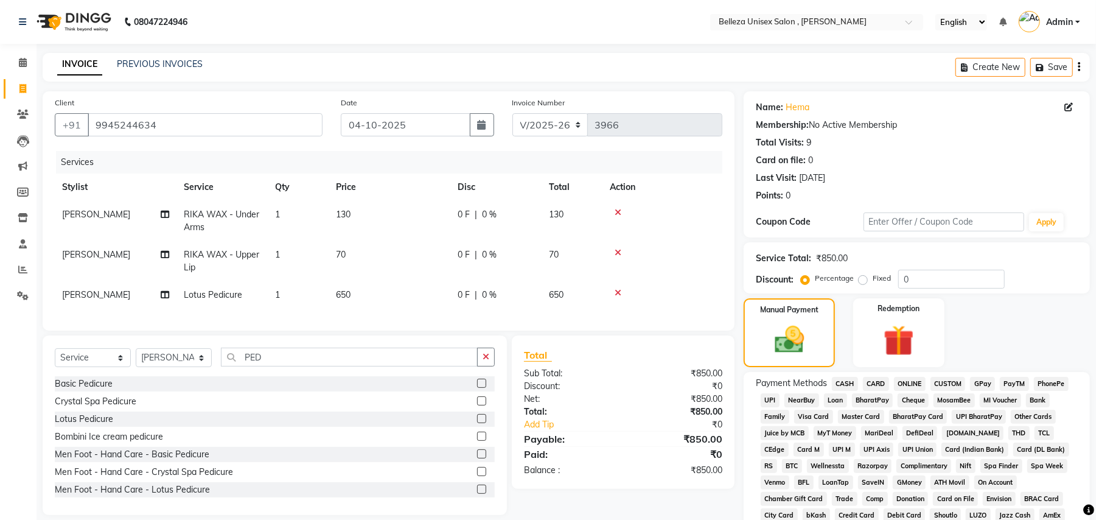
click at [773, 400] on span "UPI" at bounding box center [769, 400] width 19 height 14
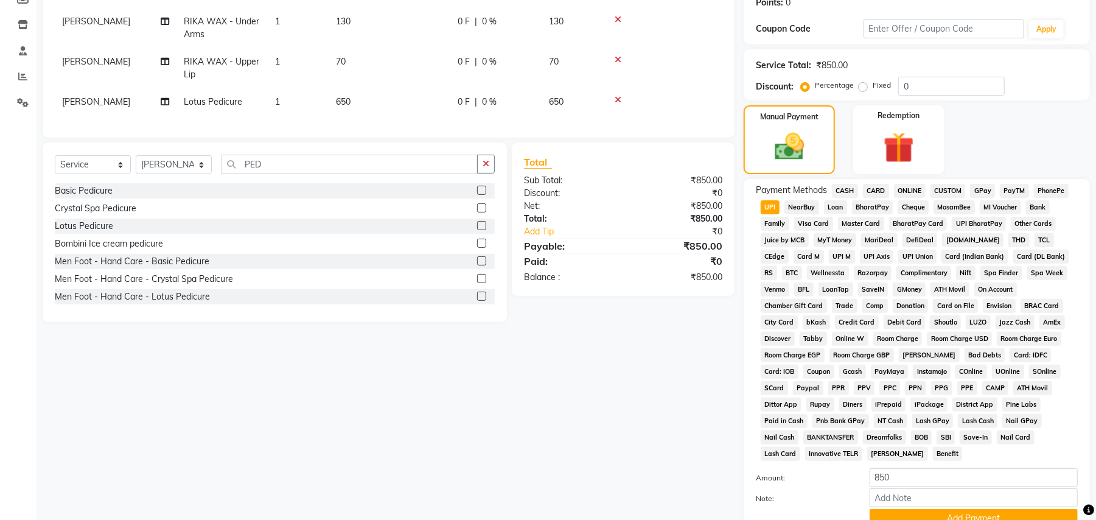
scroll to position [243, 0]
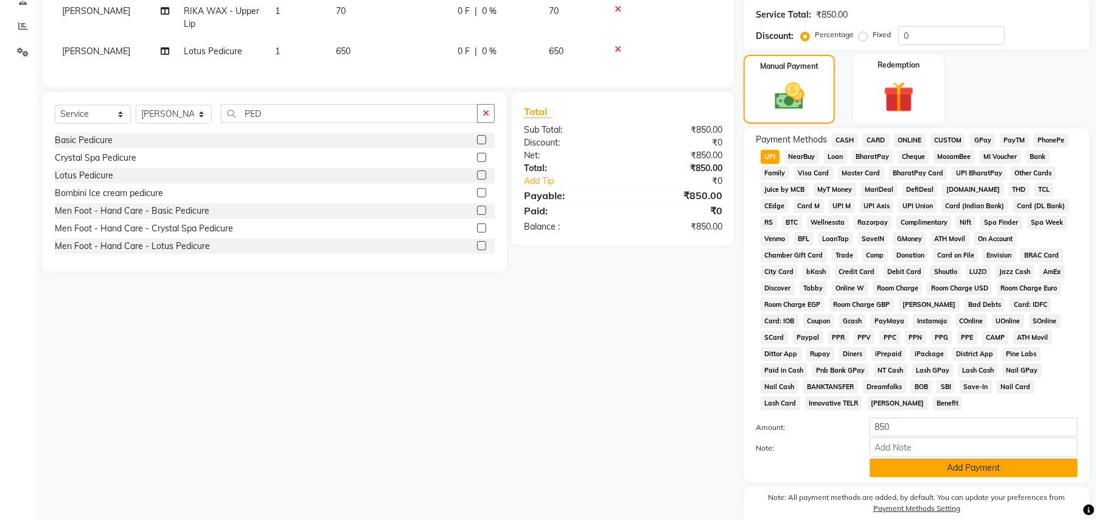
click at [962, 458] on button "Add Payment" at bounding box center [973, 467] width 208 height 19
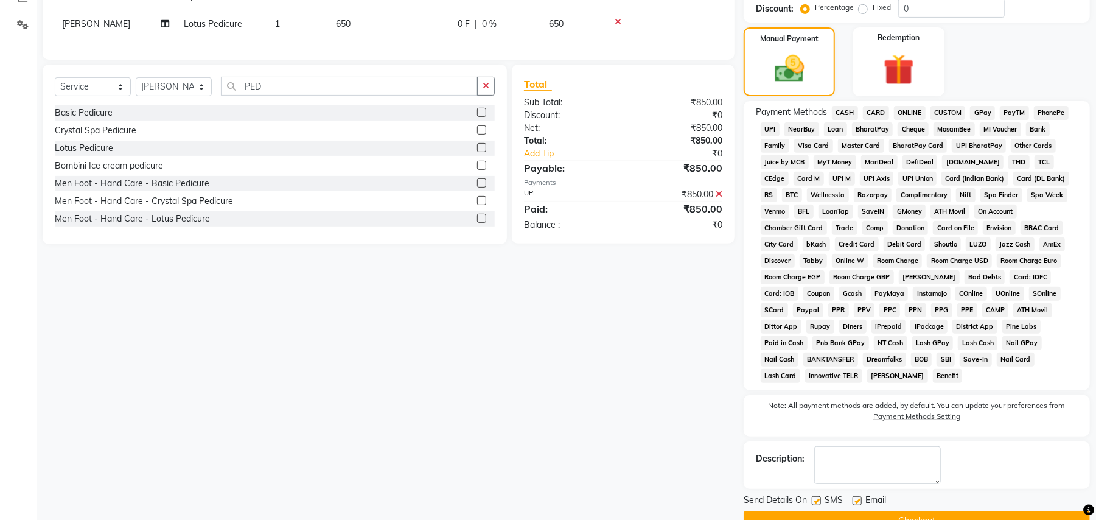
scroll to position [286, 0]
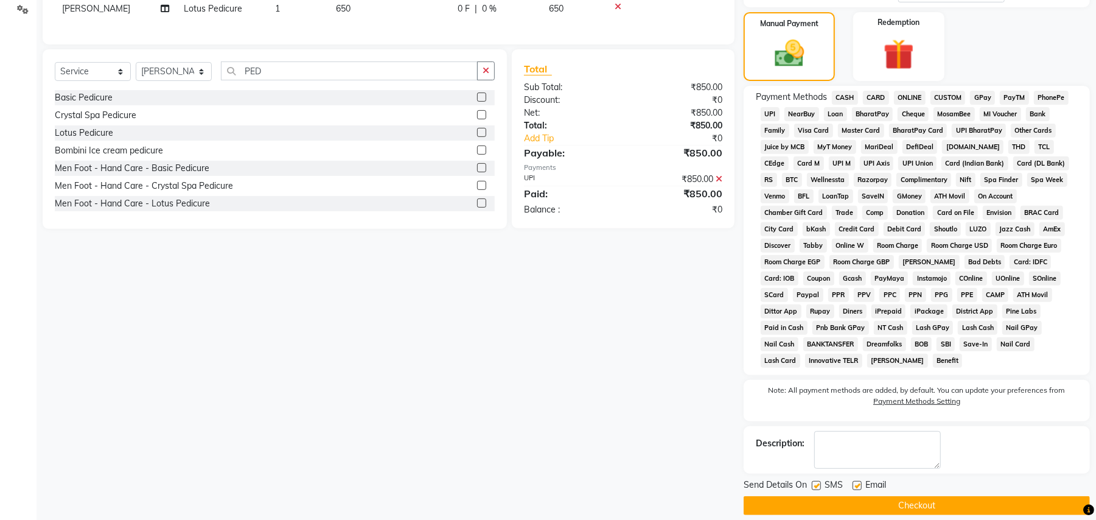
click at [956, 496] on button "Checkout" at bounding box center [916, 505] width 346 height 19
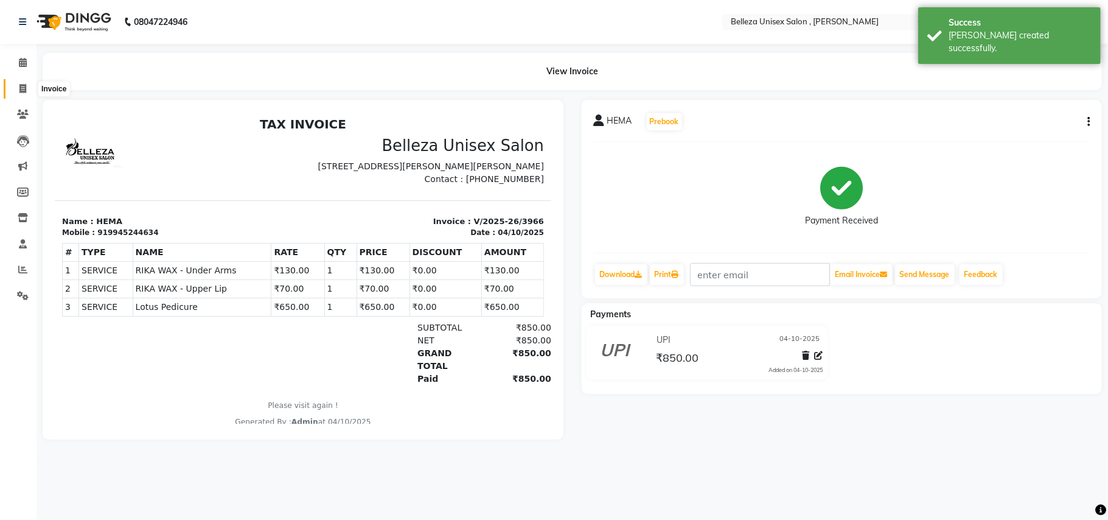
click at [23, 83] on span at bounding box center [22, 89] width 21 height 14
select select "service"
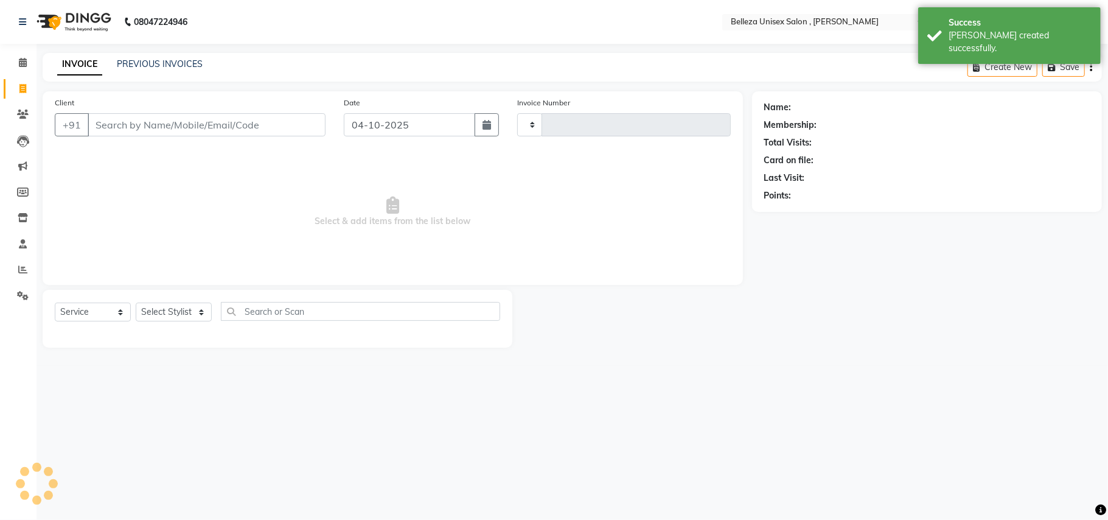
click at [215, 122] on input "Client" at bounding box center [207, 124] width 238 height 23
type input "3967"
select select "4047"
select select "product"
